Goal: Navigation & Orientation: Find specific page/section

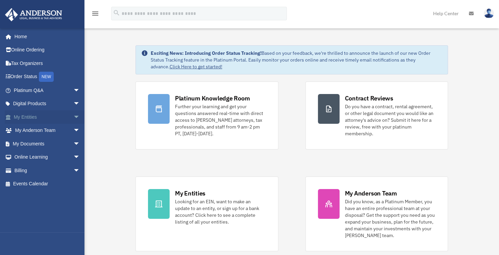
click at [73, 117] on span "arrow_drop_down" at bounding box center [80, 117] width 14 height 14
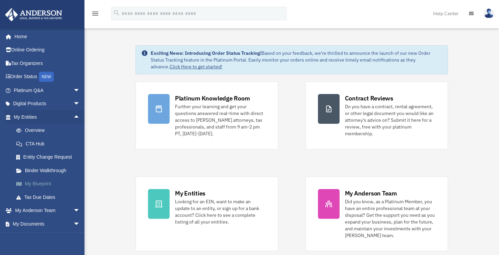
click at [49, 185] on link "My Blueprint" at bounding box center [49, 184] width 81 height 14
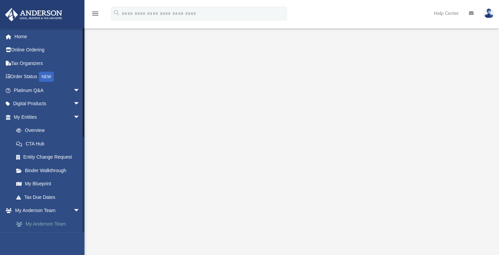
click at [62, 224] on link "My Anderson Team" at bounding box center [49, 224] width 81 height 14
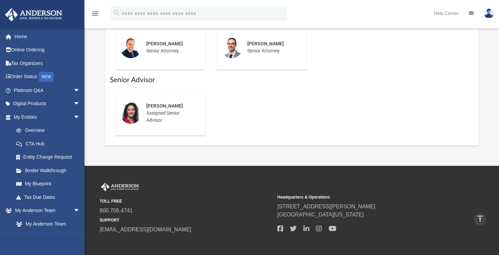
scroll to position [270, 0]
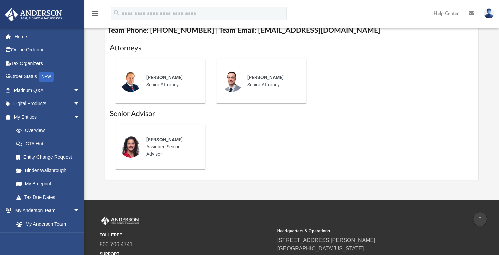
click at [159, 137] on span "Leah Pocoroba" at bounding box center [164, 139] width 36 height 5
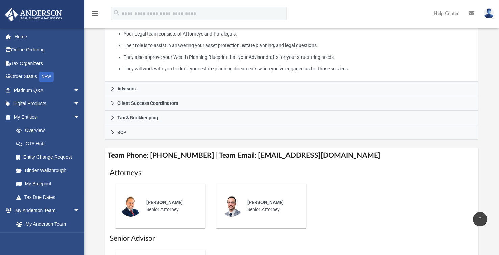
scroll to position [135, 0]
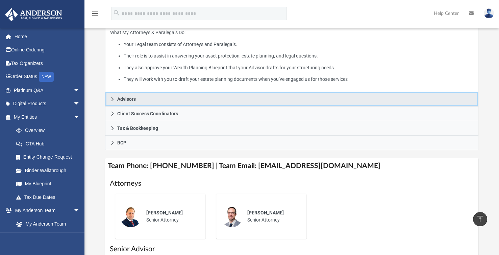
click at [114, 99] on icon at bounding box center [112, 99] width 5 height 5
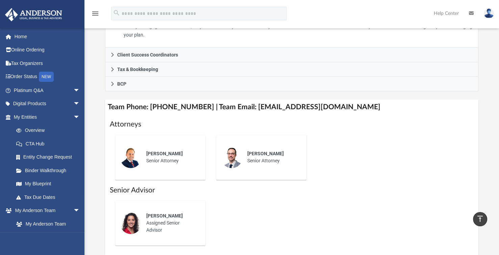
scroll to position [203, 0]
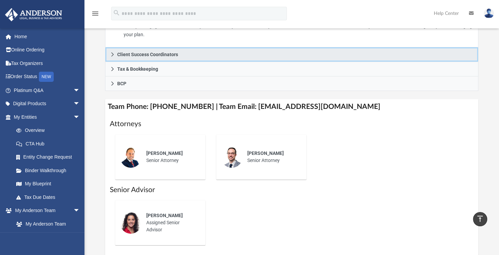
click at [113, 55] on icon at bounding box center [112, 54] width 5 height 5
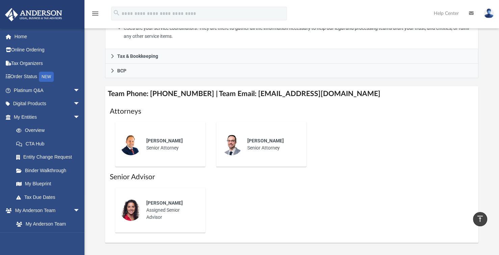
scroll to position [169, 0]
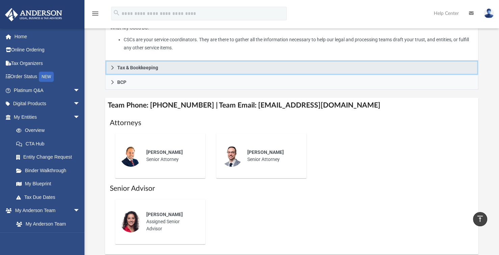
click at [112, 69] on icon at bounding box center [112, 67] width 2 height 4
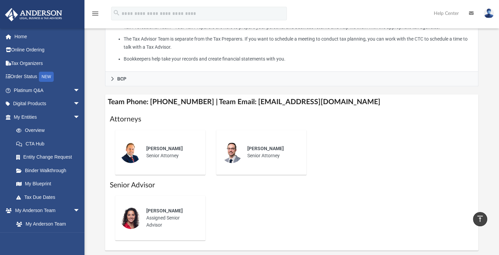
scroll to position [270, 0]
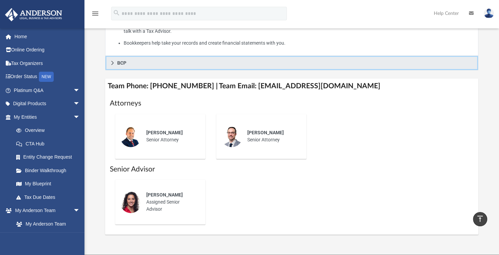
click at [112, 65] on link "BCP" at bounding box center [291, 63] width 373 height 15
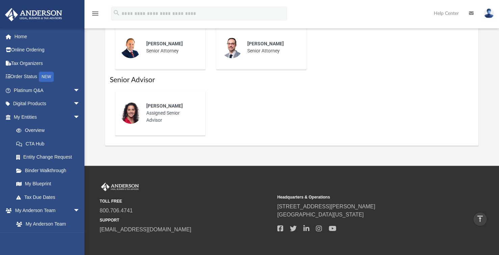
scroll to position [236, 0]
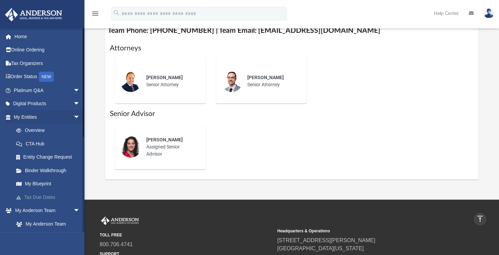
click at [53, 197] on link "Tax Due Dates" at bounding box center [49, 197] width 81 height 14
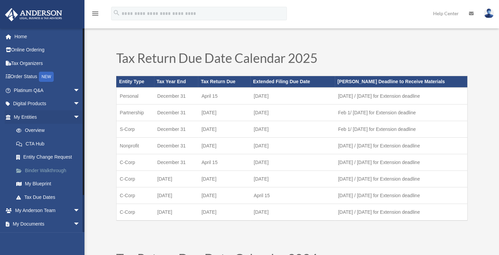
click at [52, 171] on link "Binder Walkthrough" at bounding box center [49, 170] width 81 height 14
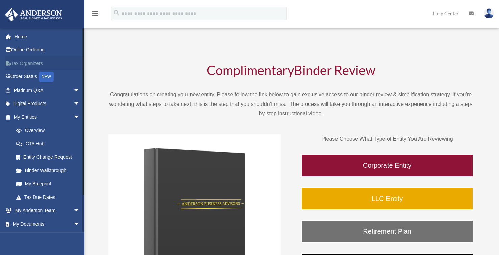
click at [37, 64] on link "Tax Organizers" at bounding box center [47, 63] width 85 height 14
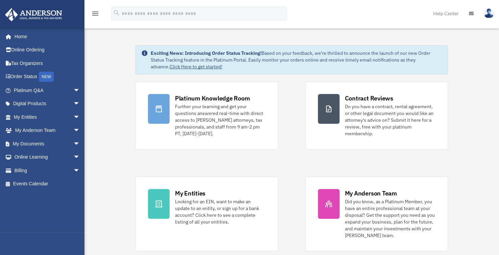
click at [486, 15] on img at bounding box center [488, 13] width 10 height 10
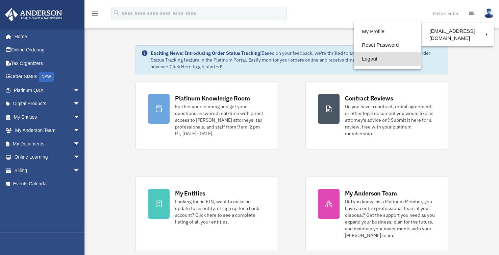
click at [363, 59] on link "Logout" at bounding box center [387, 59] width 68 height 14
